Goal: Task Accomplishment & Management: Manage account settings

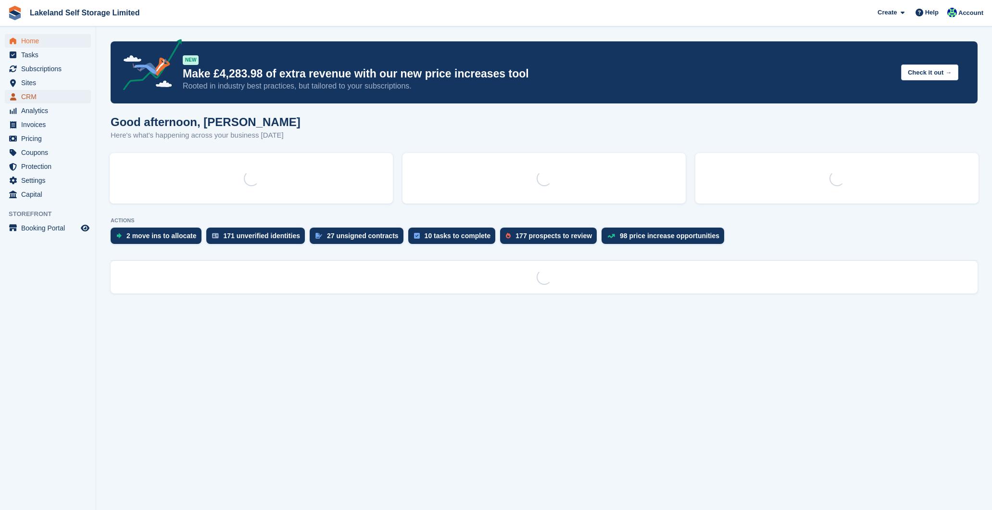
click at [57, 90] on span "CRM" at bounding box center [50, 96] width 58 height 13
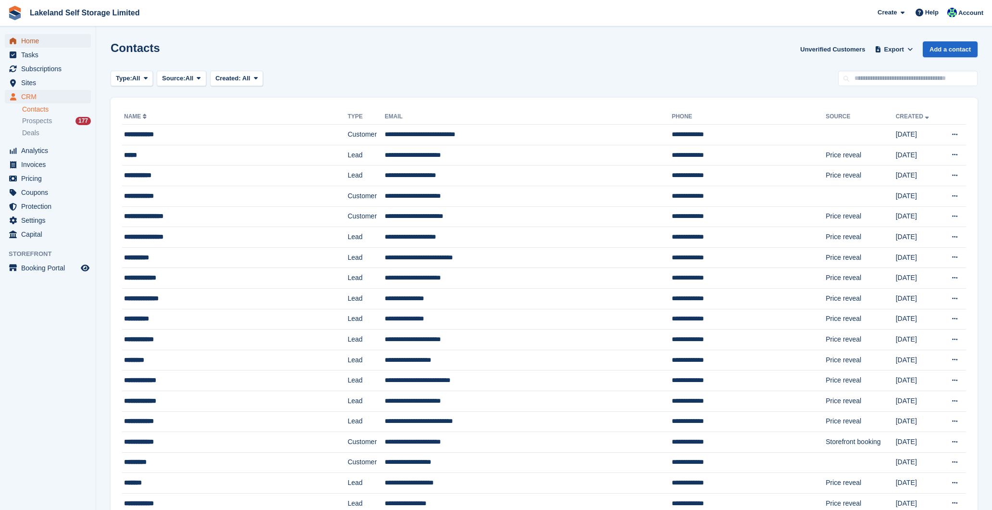
click at [27, 42] on span "Home" at bounding box center [50, 40] width 58 height 13
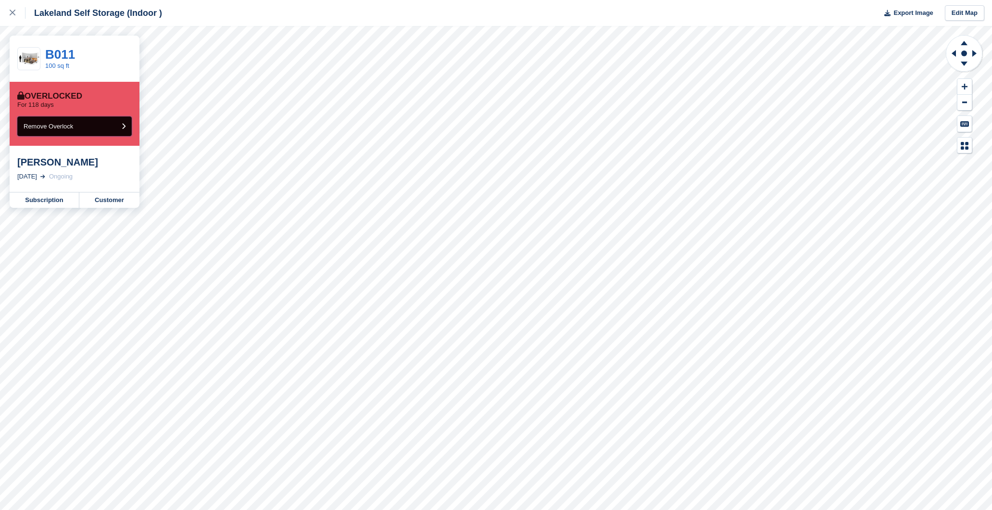
click at [123, 125] on icon "submit" at bounding box center [124, 126] width 4 height 6
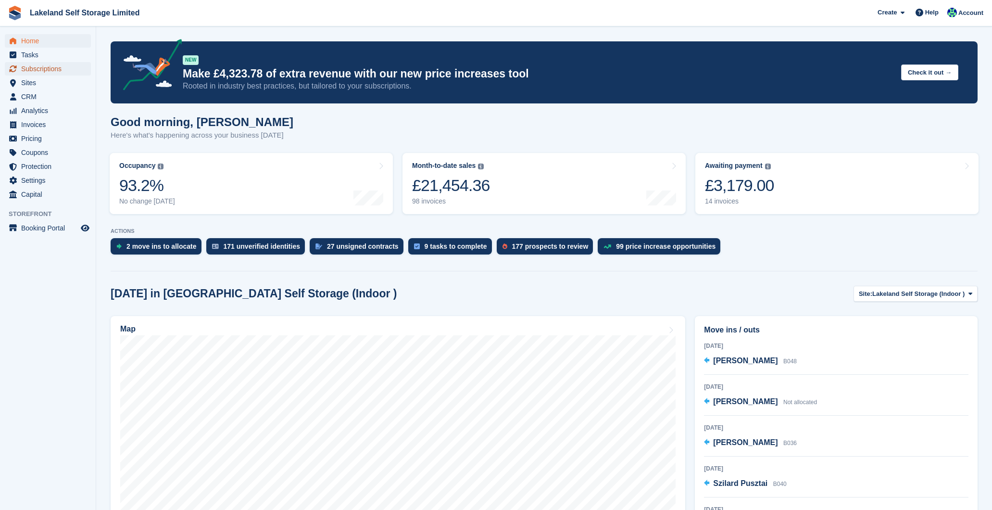
click at [32, 67] on span "Subscriptions" at bounding box center [50, 68] width 58 height 13
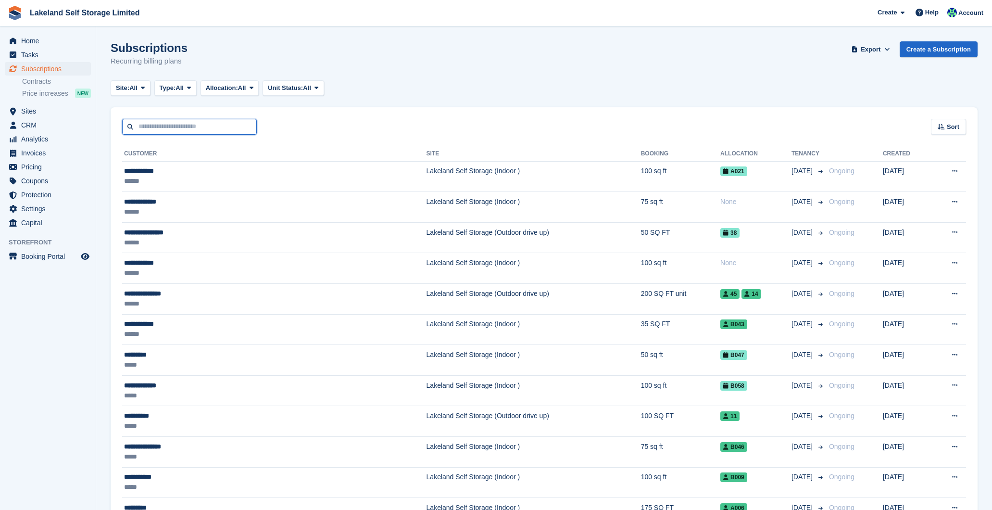
click at [197, 130] on input "text" at bounding box center [189, 127] width 135 height 16
type input "**********"
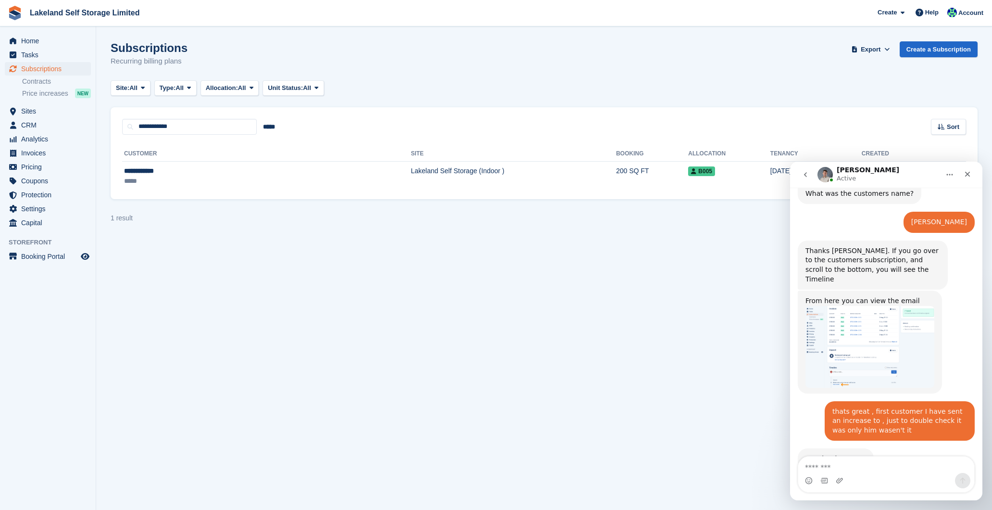
scroll to position [539, 0]
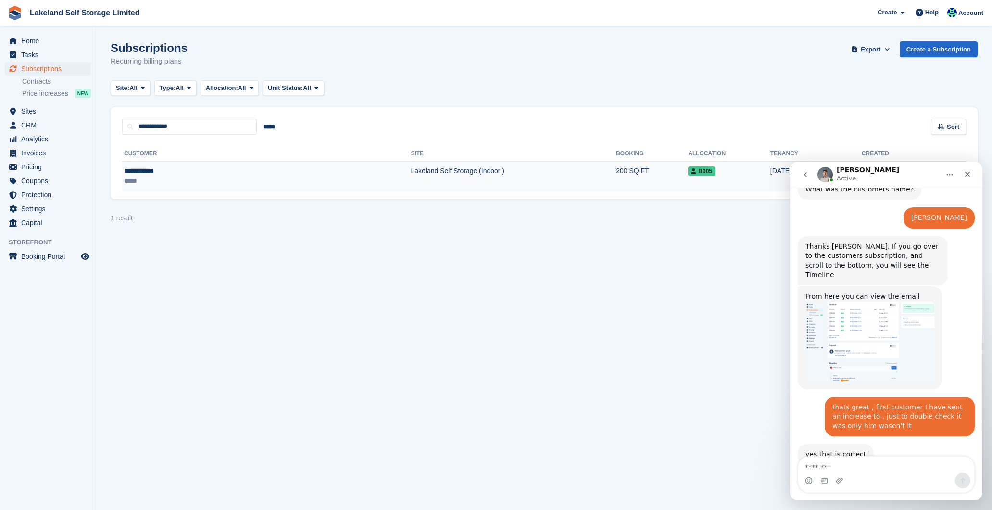
click at [411, 171] on td "Lakeland Self Storage (Indoor )" at bounding box center [513, 176] width 205 height 30
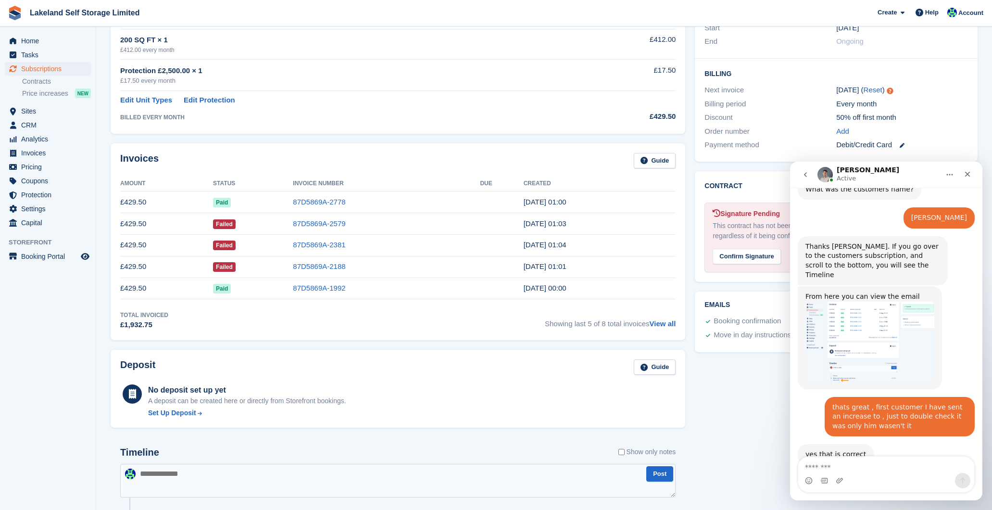
scroll to position [198, 0]
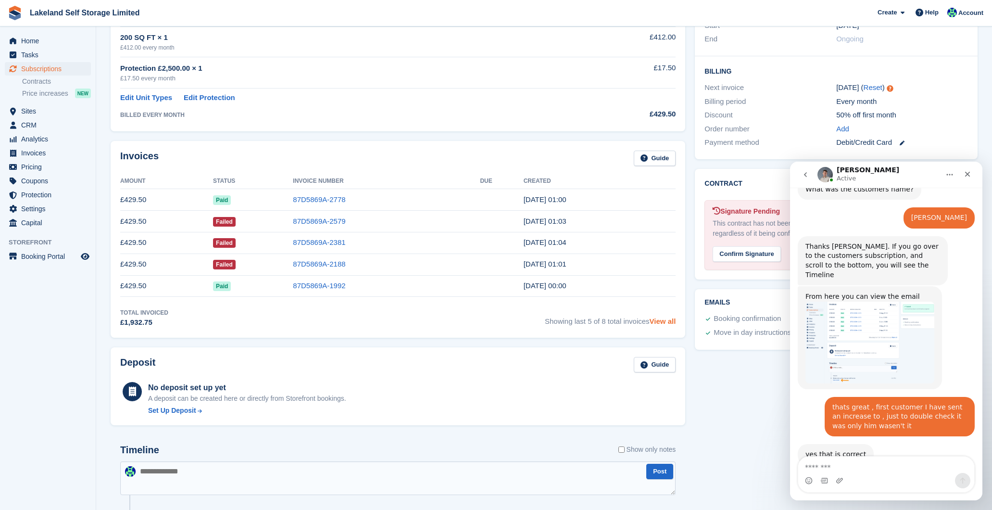
click at [663, 321] on link "View all" at bounding box center [662, 321] width 26 height 8
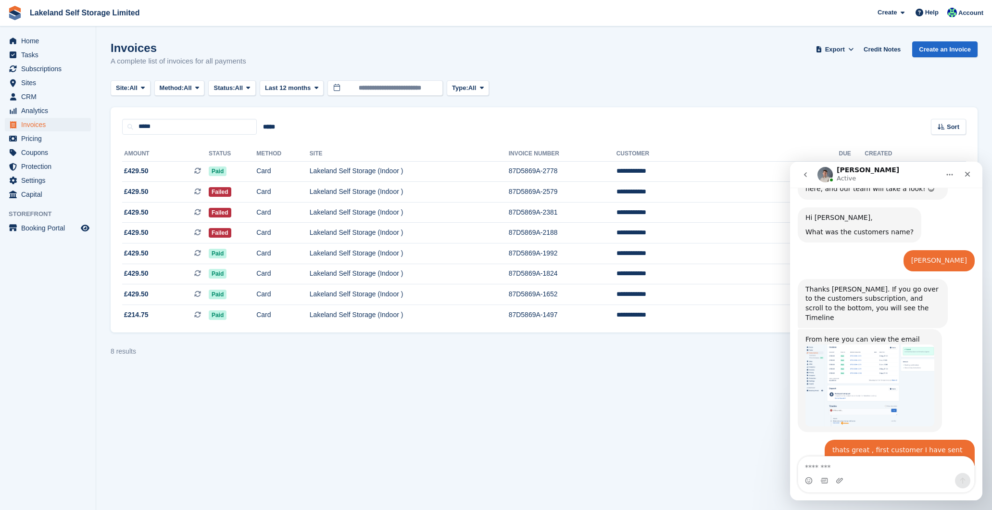
scroll to position [539, 0]
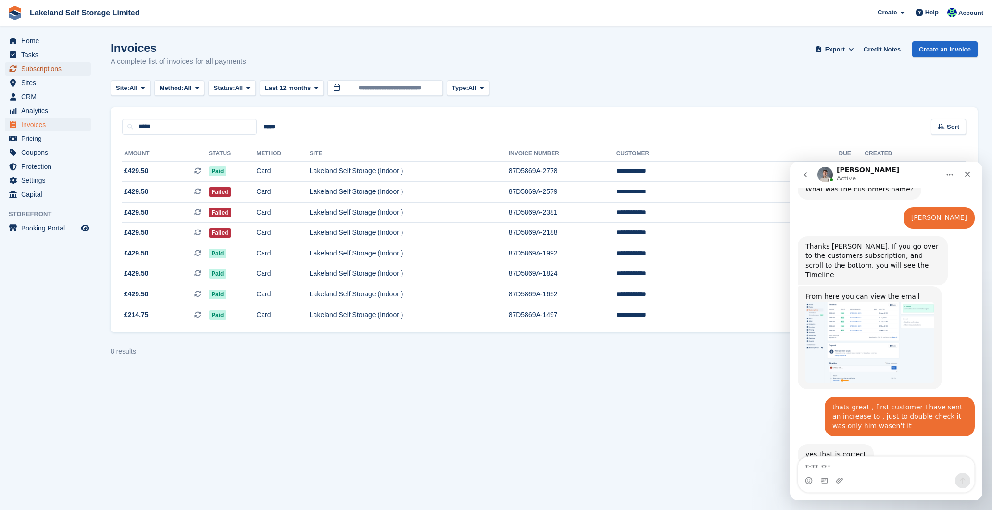
click at [33, 67] on span "Subscriptions" at bounding box center [50, 68] width 58 height 13
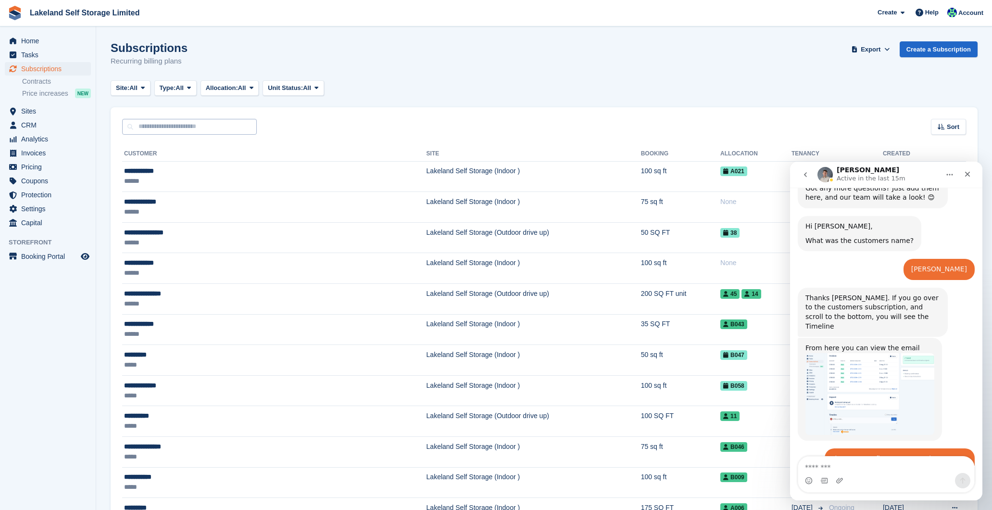
scroll to position [539, 0]
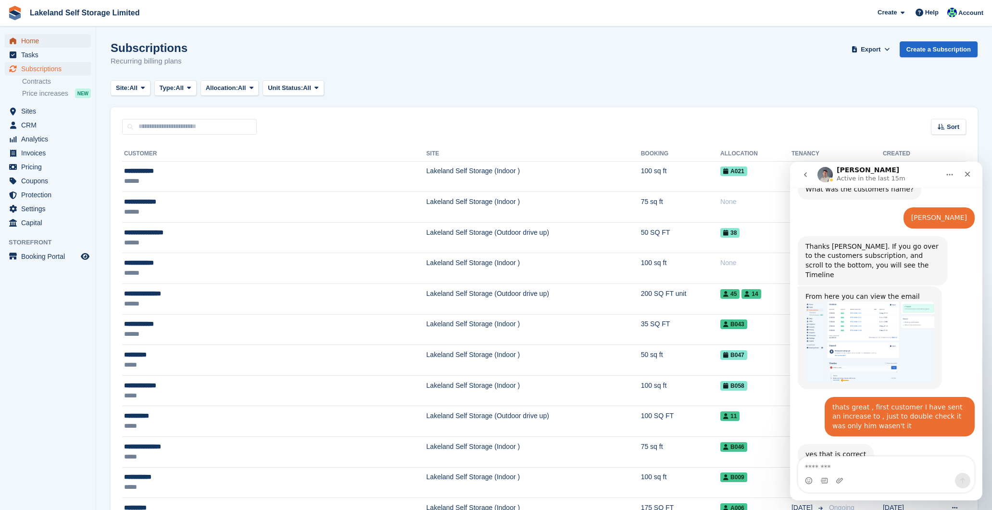
click at [45, 42] on span "Home" at bounding box center [50, 40] width 58 height 13
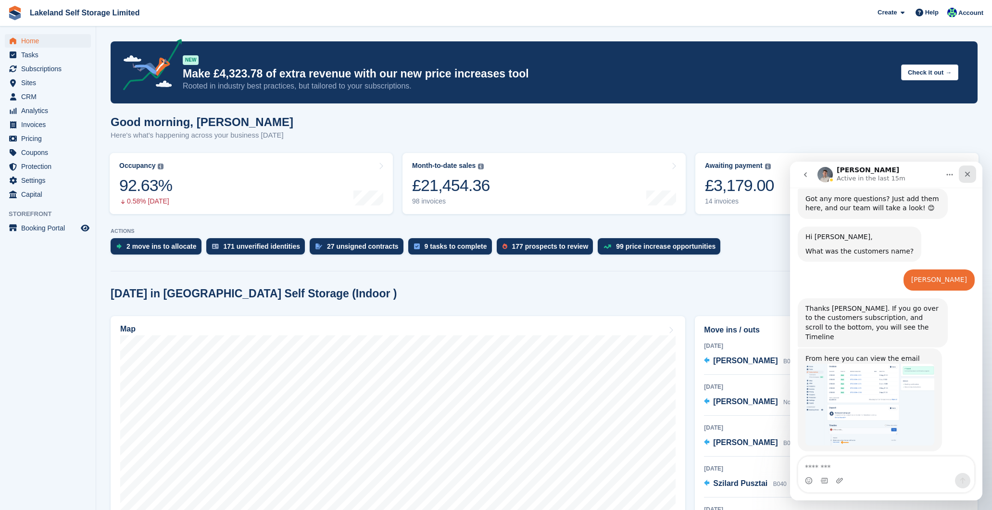
scroll to position [539, 0]
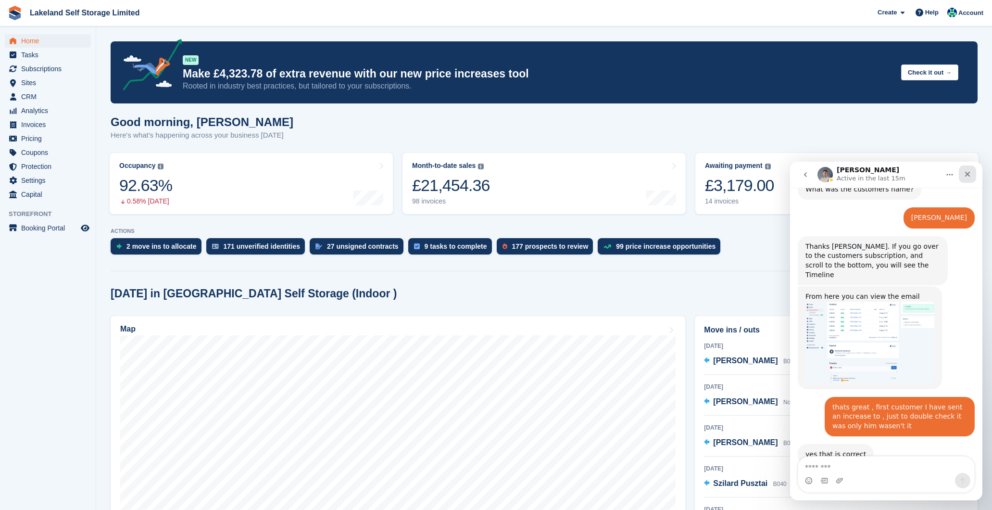
click at [965, 178] on div "Close" at bounding box center [967, 173] width 17 height 17
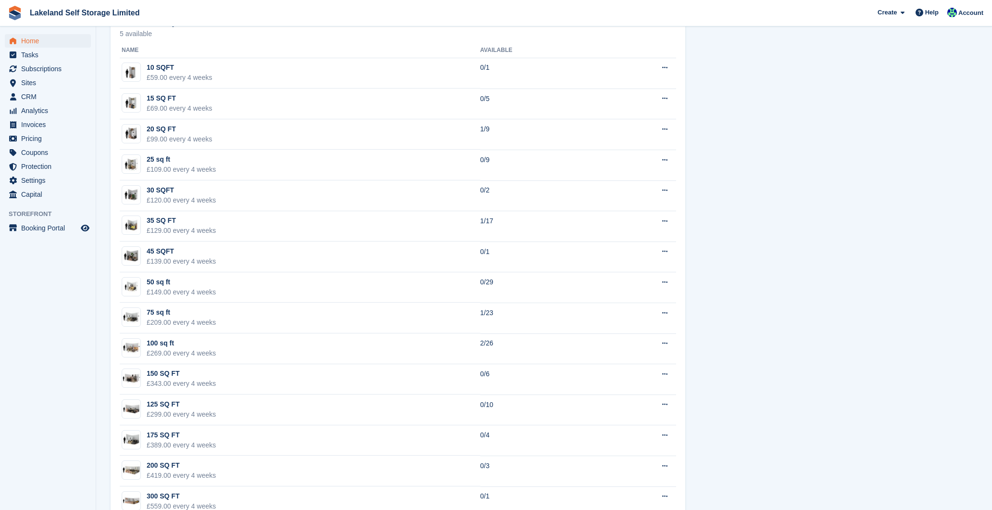
scroll to position [593, 0]
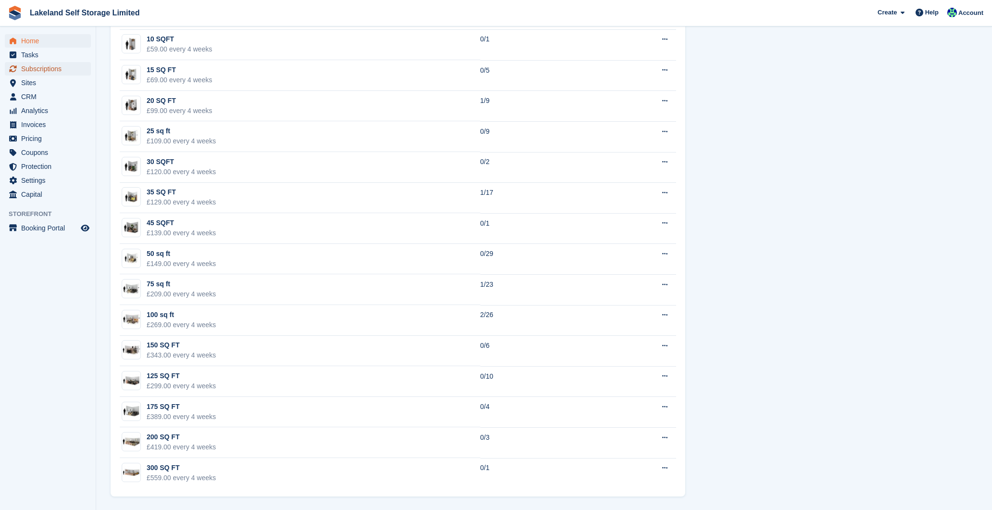
click at [56, 64] on span "Subscriptions" at bounding box center [50, 68] width 58 height 13
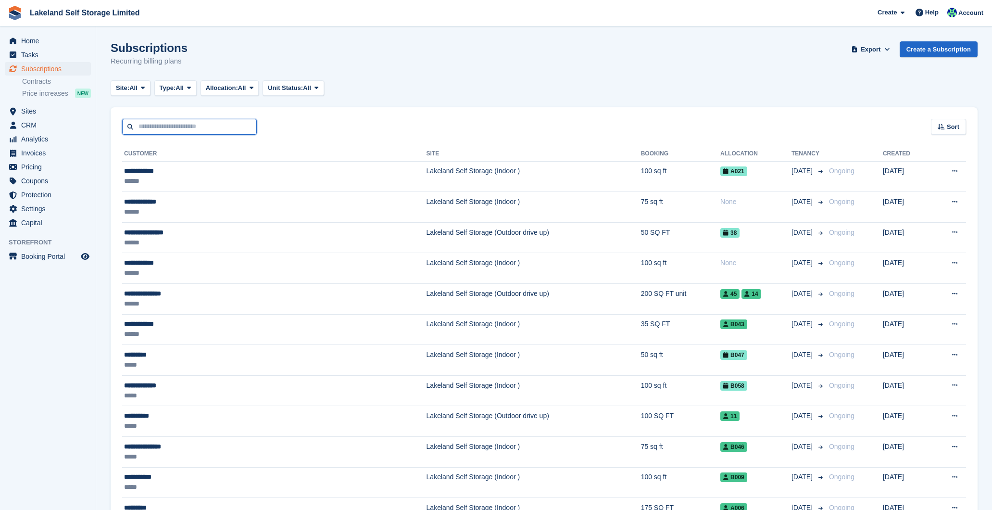
click at [162, 129] on input "text" at bounding box center [189, 127] width 135 height 16
type input "**********"
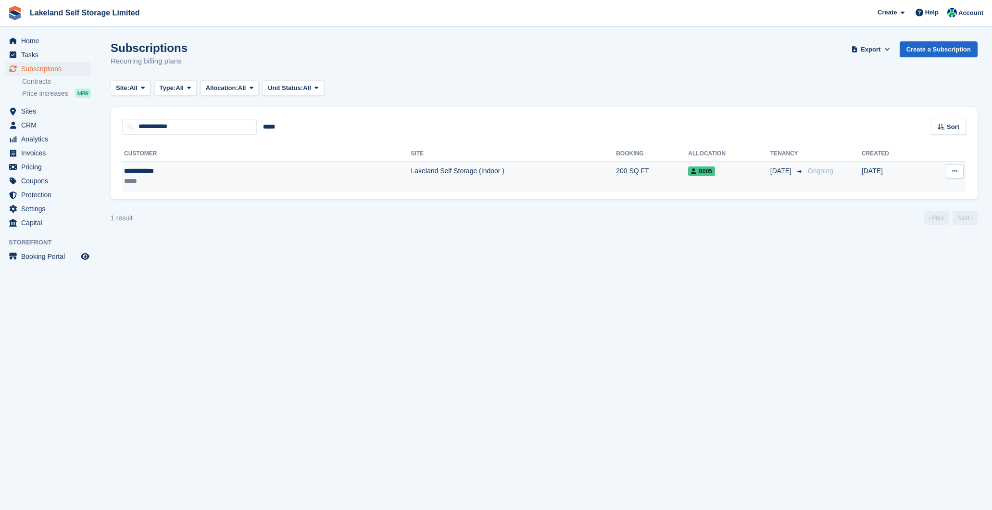
click at [431, 179] on td "Lakeland Self Storage (Indoor )" at bounding box center [513, 176] width 205 height 30
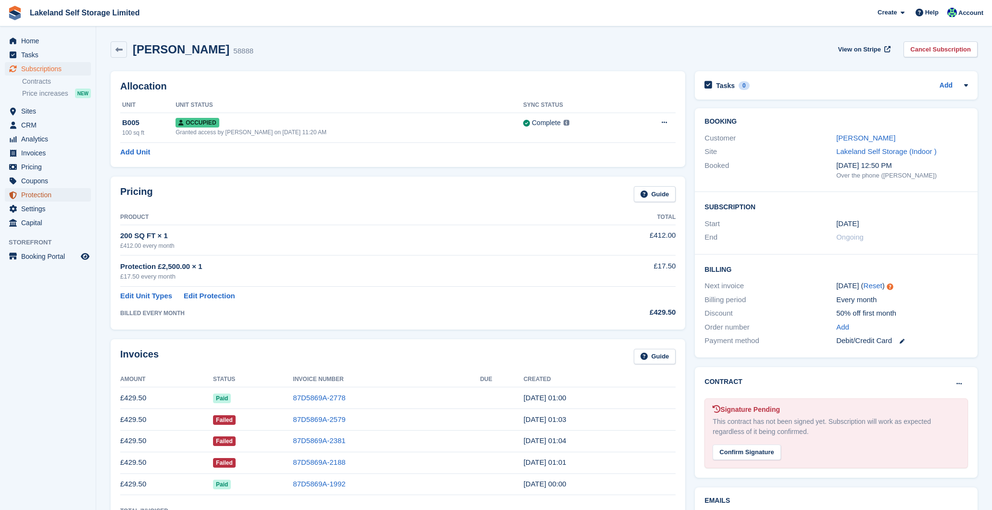
click at [51, 192] on span "Protection" at bounding box center [50, 194] width 58 height 13
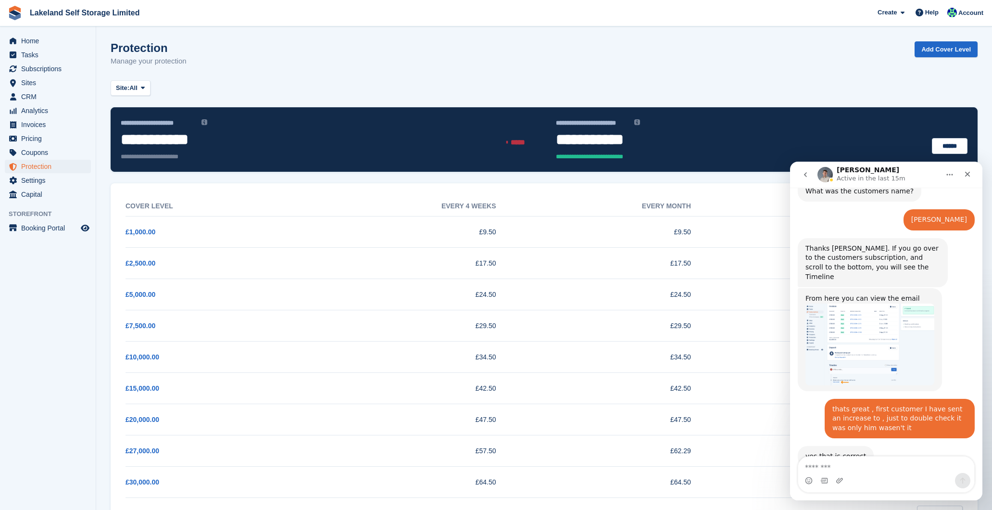
scroll to position [539, 0]
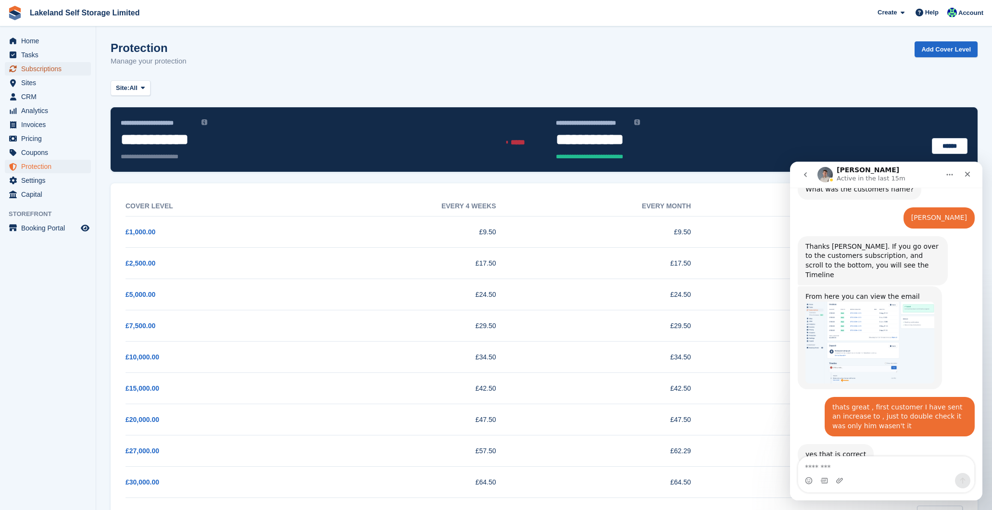
click at [53, 69] on span "Subscriptions" at bounding box center [50, 68] width 58 height 13
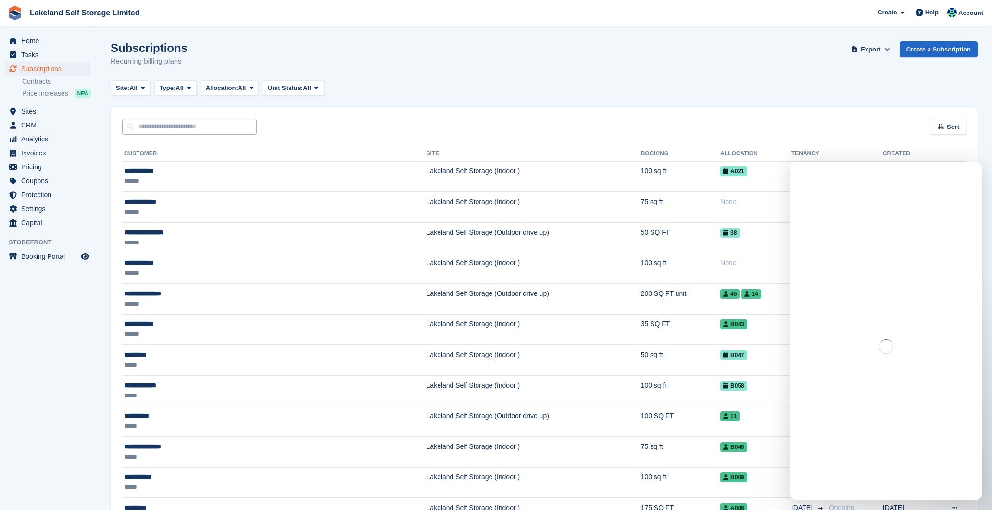
click at [191, 125] on input "text" at bounding box center [189, 127] width 135 height 16
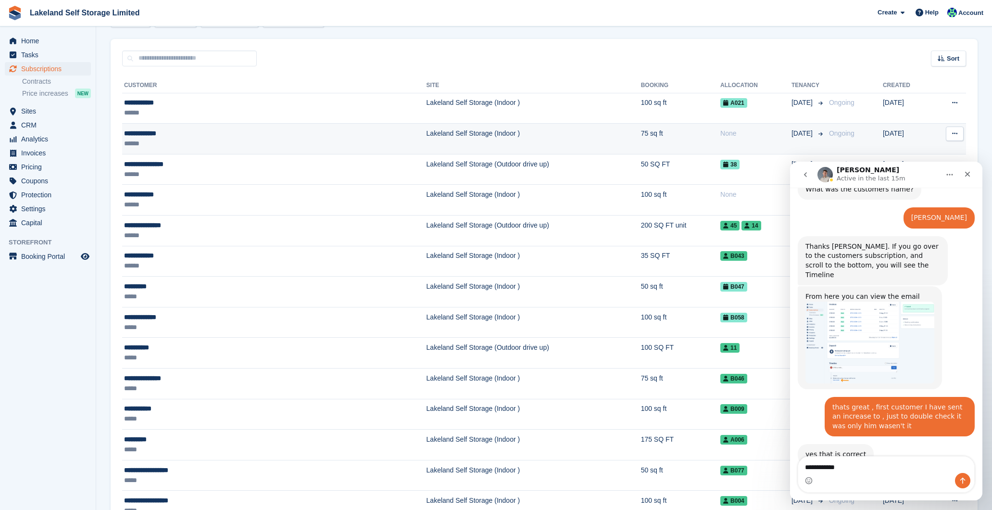
scroll to position [76, 0]
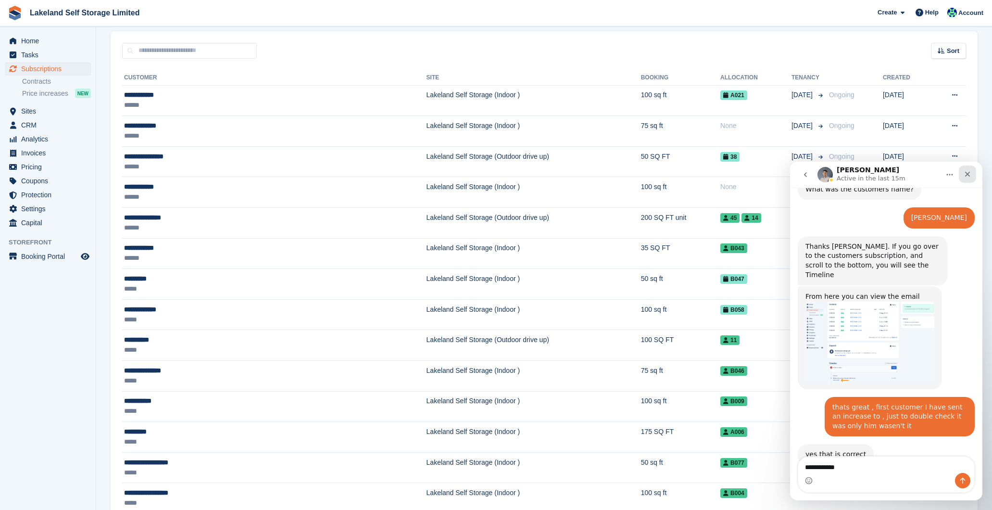
type textarea "**********"
click at [966, 174] on icon "Close" at bounding box center [967, 174] width 5 height 5
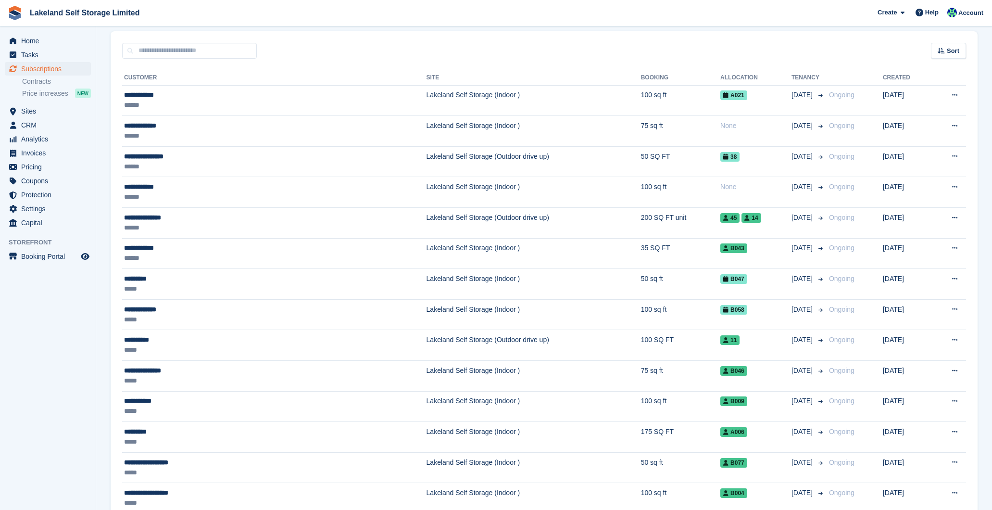
scroll to position [539, 0]
click at [146, 50] on input "text" at bounding box center [189, 51] width 135 height 16
type input "**********"
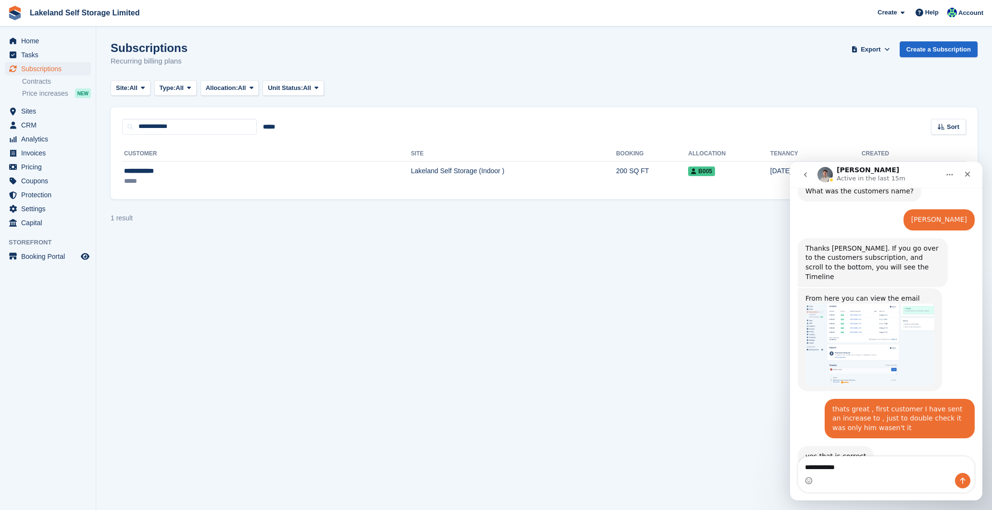
scroll to position [539, 0]
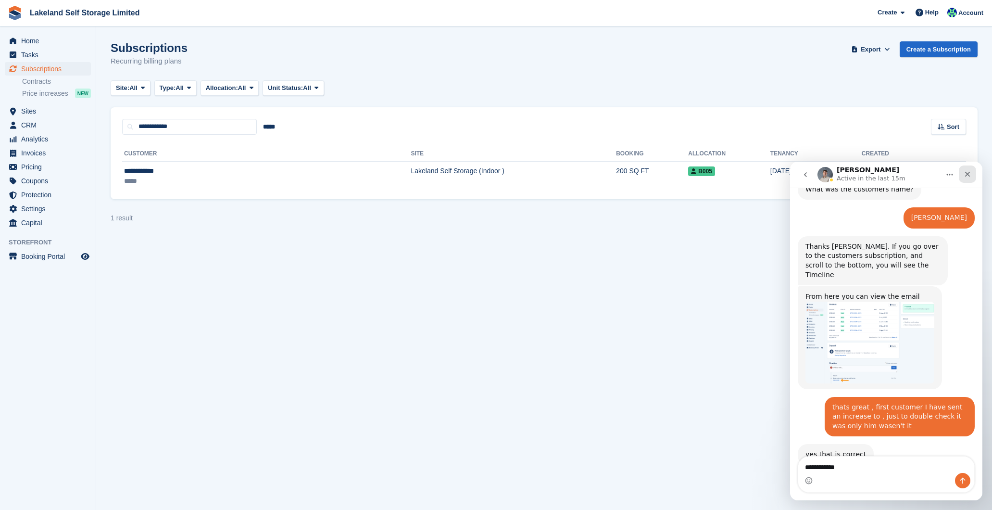
click at [967, 174] on icon "Close" at bounding box center [967, 174] width 5 height 5
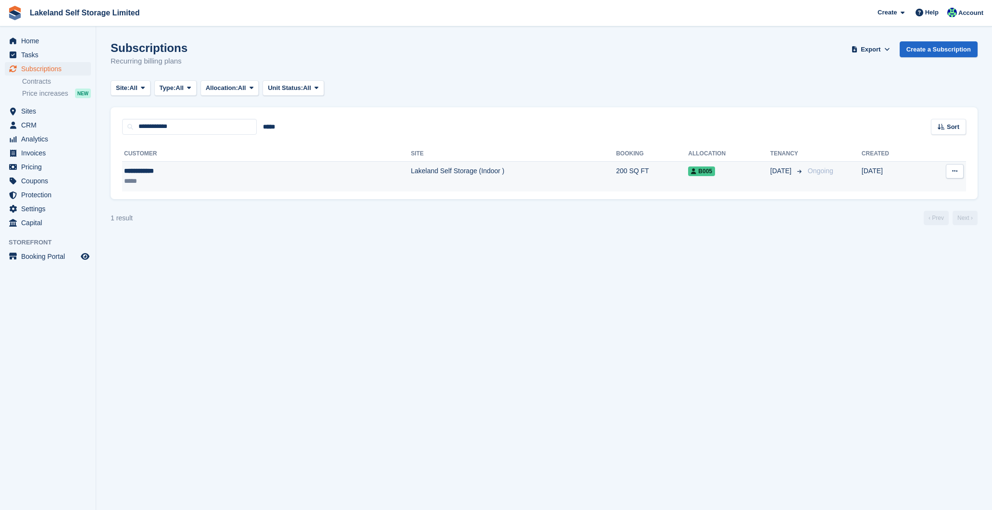
click at [411, 166] on td "Lakeland Self Storage (Indoor )" at bounding box center [513, 176] width 205 height 30
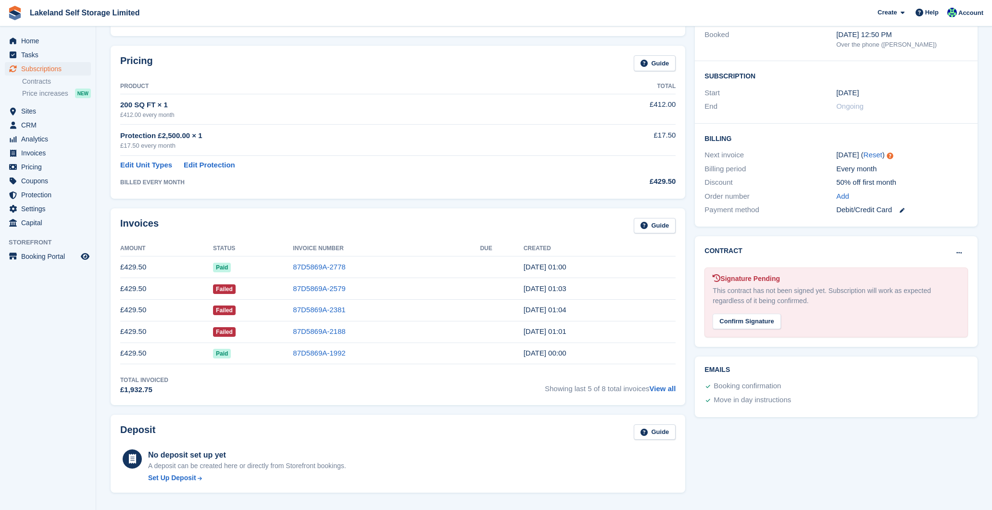
scroll to position [134, 0]
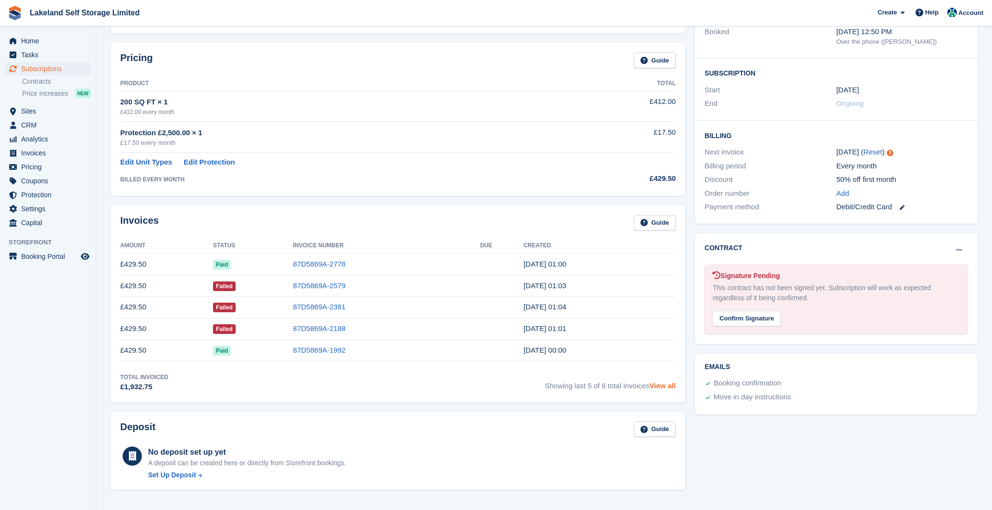
click at [664, 385] on link "View all" at bounding box center [662, 385] width 26 height 8
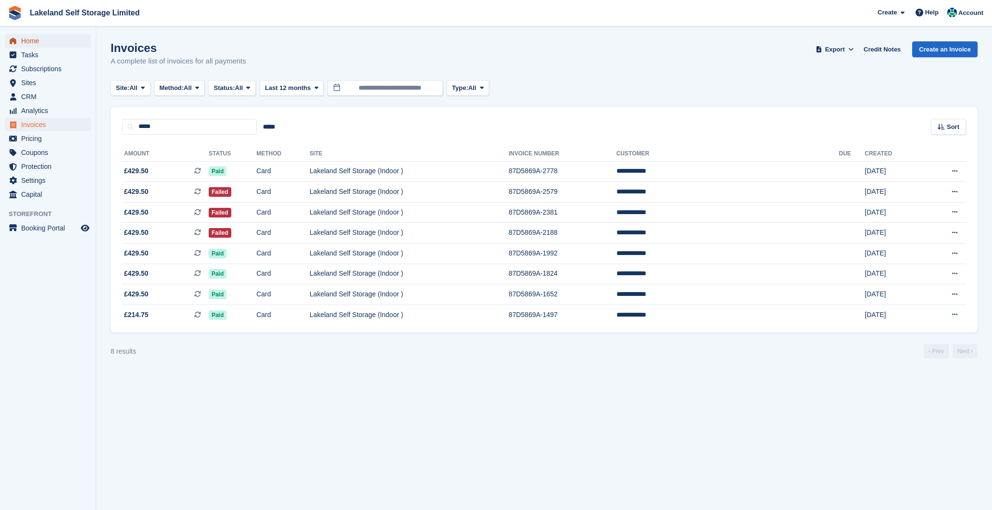
click at [27, 41] on span "Home" at bounding box center [50, 40] width 58 height 13
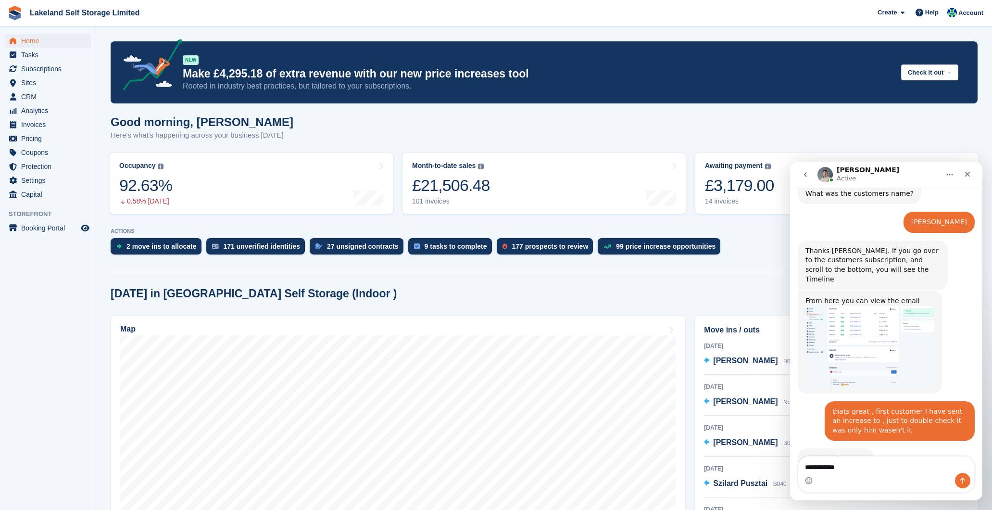
scroll to position [539, 0]
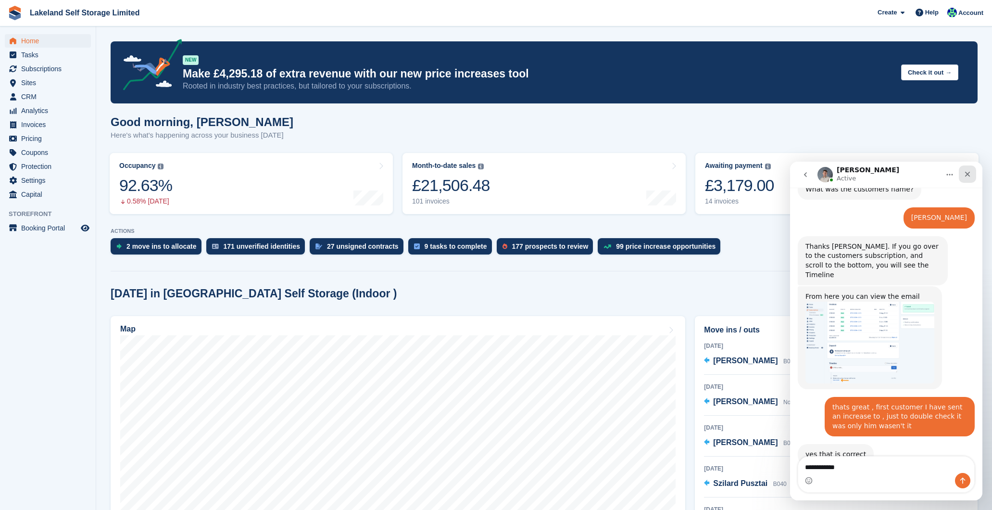
click at [970, 174] on icon "Close" at bounding box center [967, 174] width 8 height 8
